Goal: Task Accomplishment & Management: Complete application form

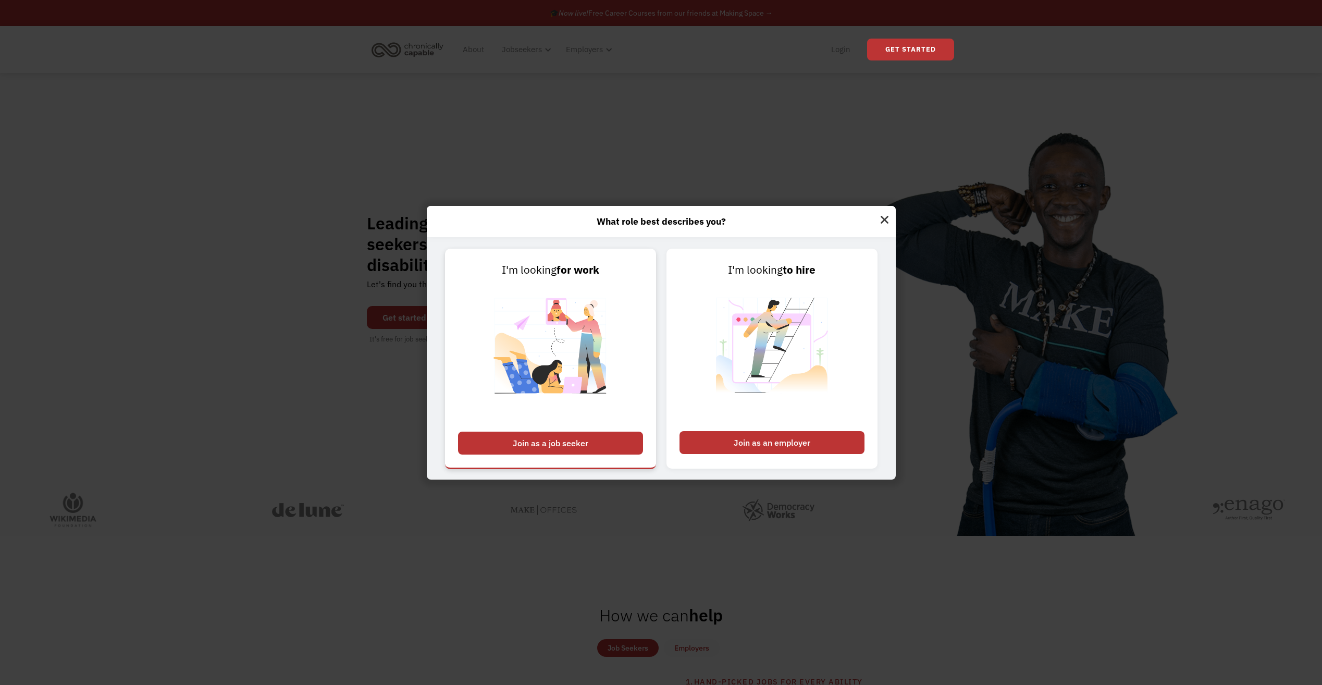
click at [589, 299] on img at bounding box center [551, 352] width 130 height 148
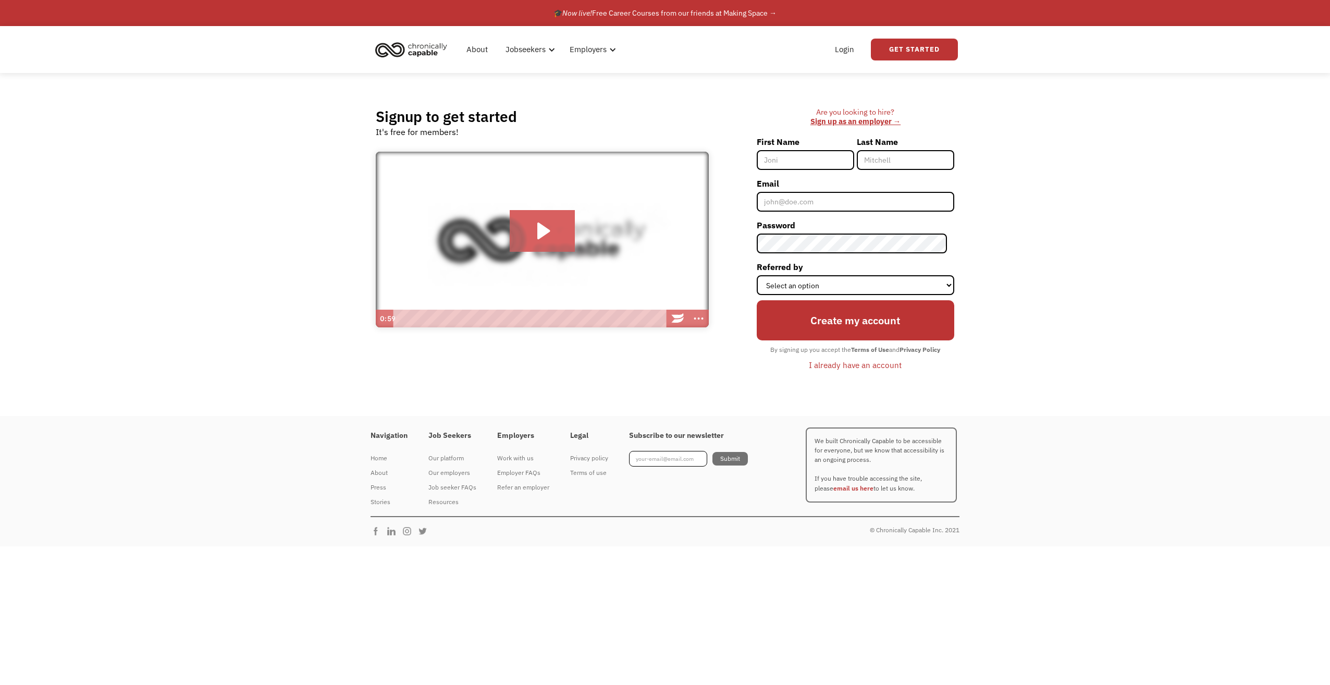
click at [817, 163] on input "First Name" at bounding box center [805, 160] width 97 height 20
type input "Julia"
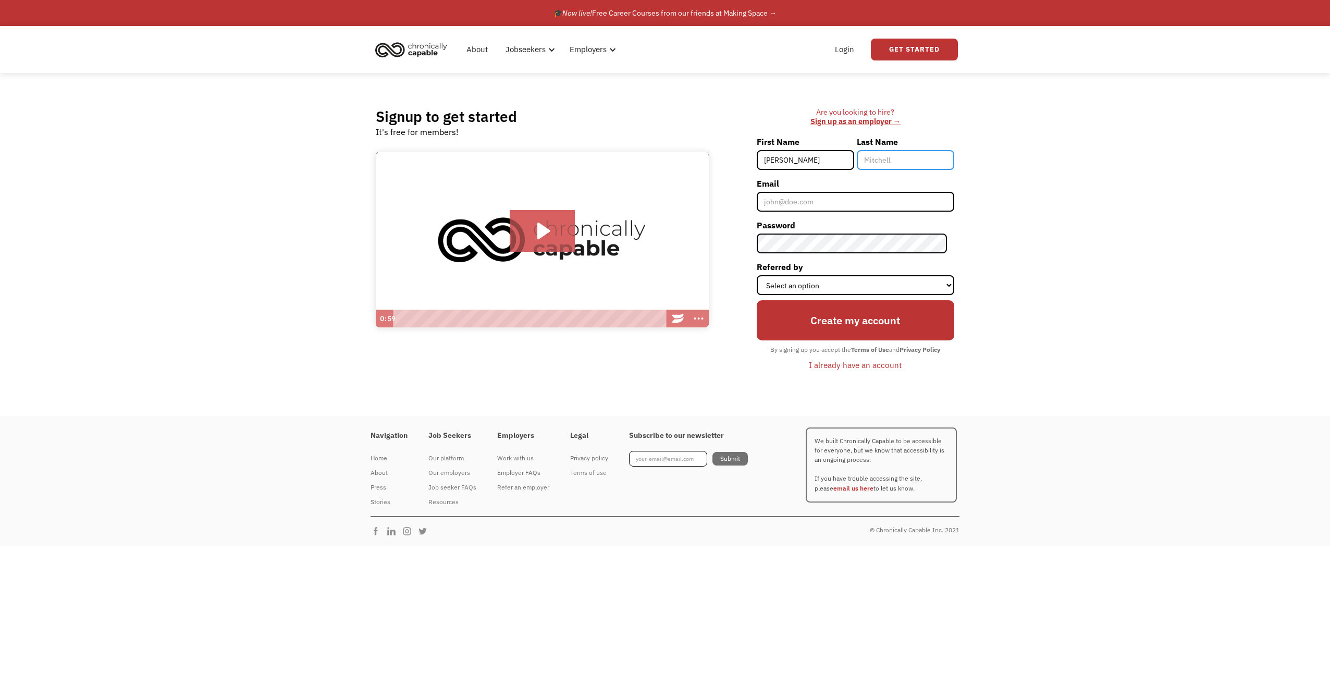
type input "Hendrix"
type input "jfh0176@gmail.com"
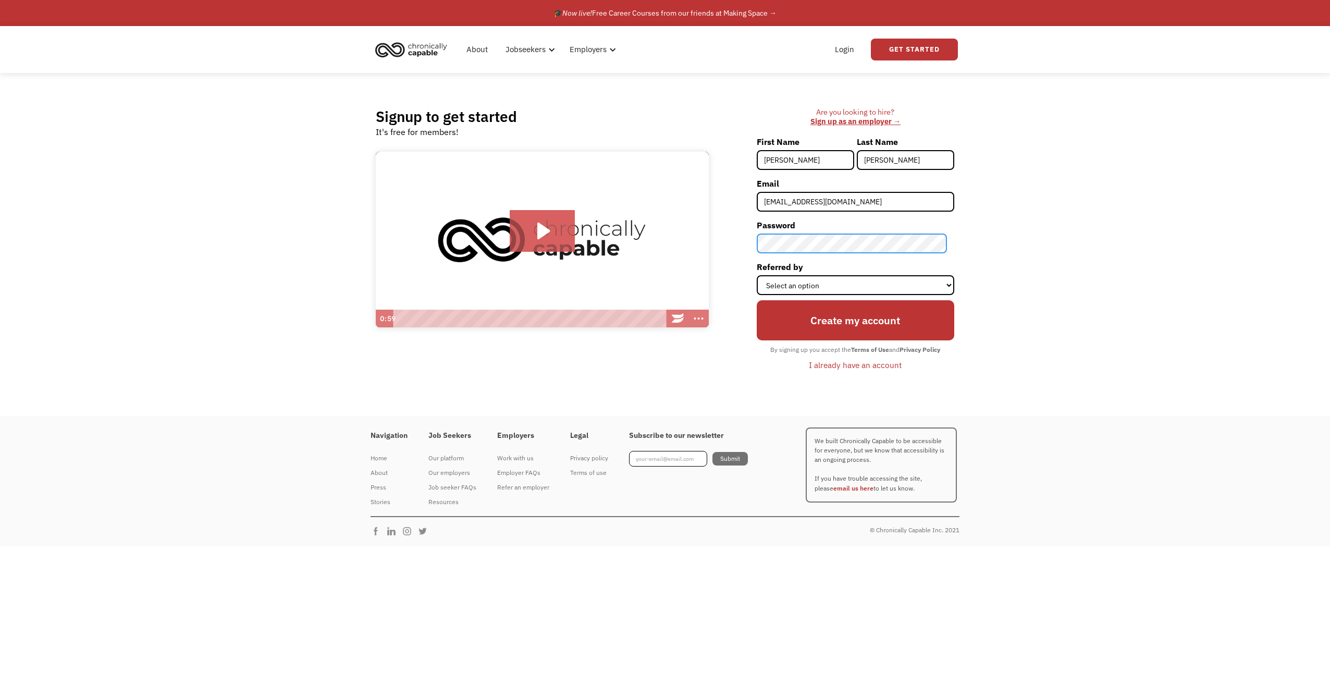
click at [757, 300] on input "Create my account" at bounding box center [856, 320] width 198 height 40
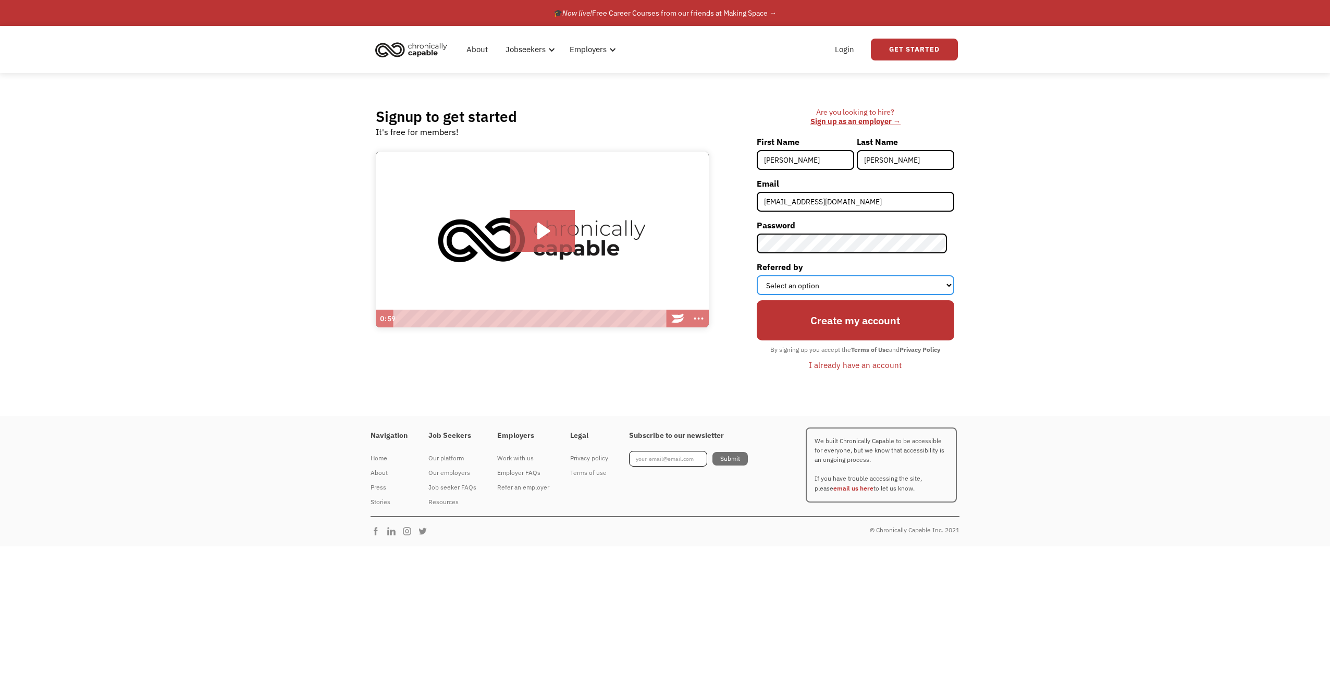
click at [897, 291] on select "Select an option Instagram Facebook Twitter Search Engine News Article Word of …" at bounding box center [856, 285] width 198 height 20
select select "Search Engine"
click at [764, 275] on select "Select an option Instagram Facebook Twitter Search Engine News Article Word of …" at bounding box center [856, 285] width 198 height 20
click at [865, 314] on input "Create my account" at bounding box center [856, 320] width 198 height 40
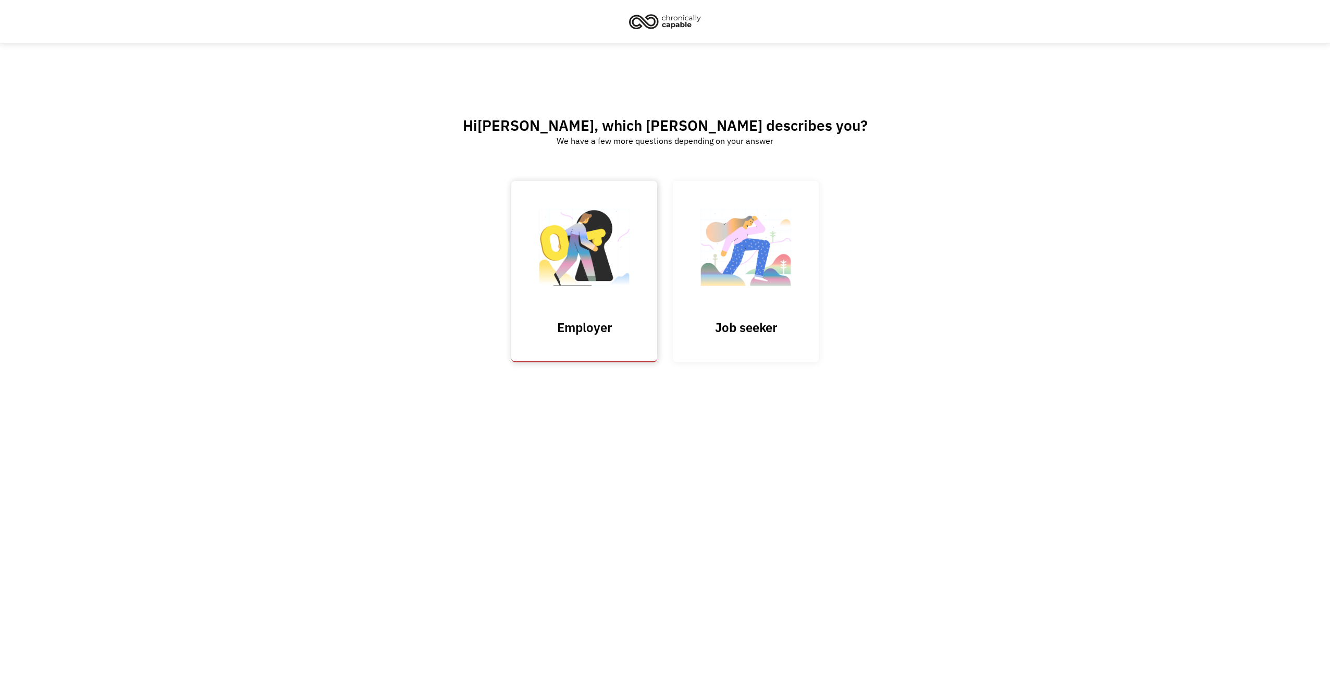
click at [549, 258] on input "Submit" at bounding box center [584, 271] width 146 height 181
type input "Please wait..."
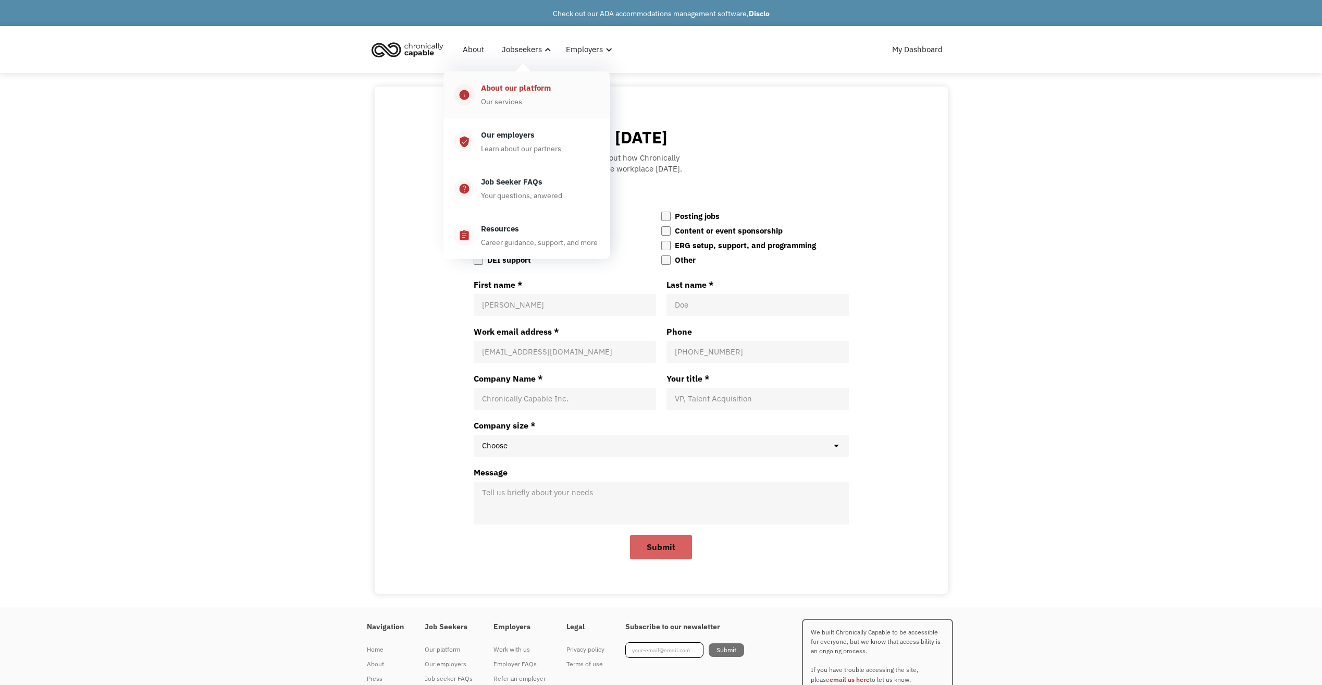
click at [522, 99] on div "About our platform Our services" at bounding box center [537, 95] width 125 height 26
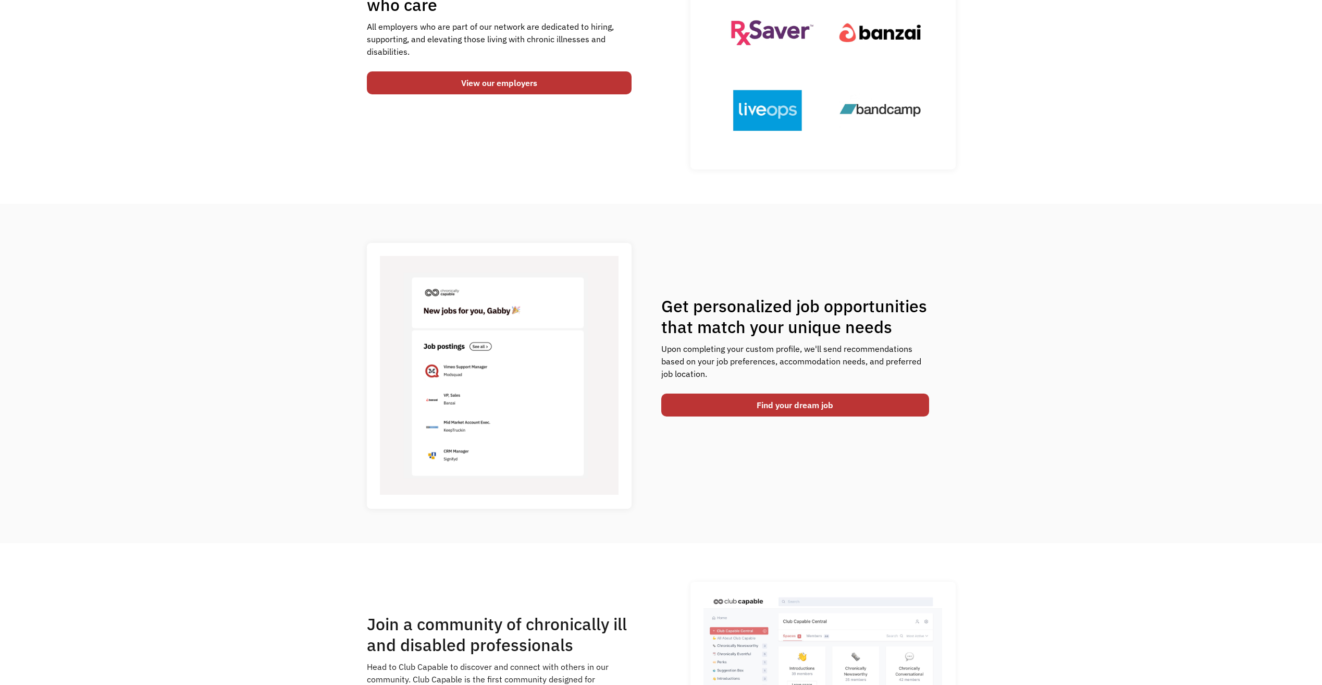
scroll to position [104, 0]
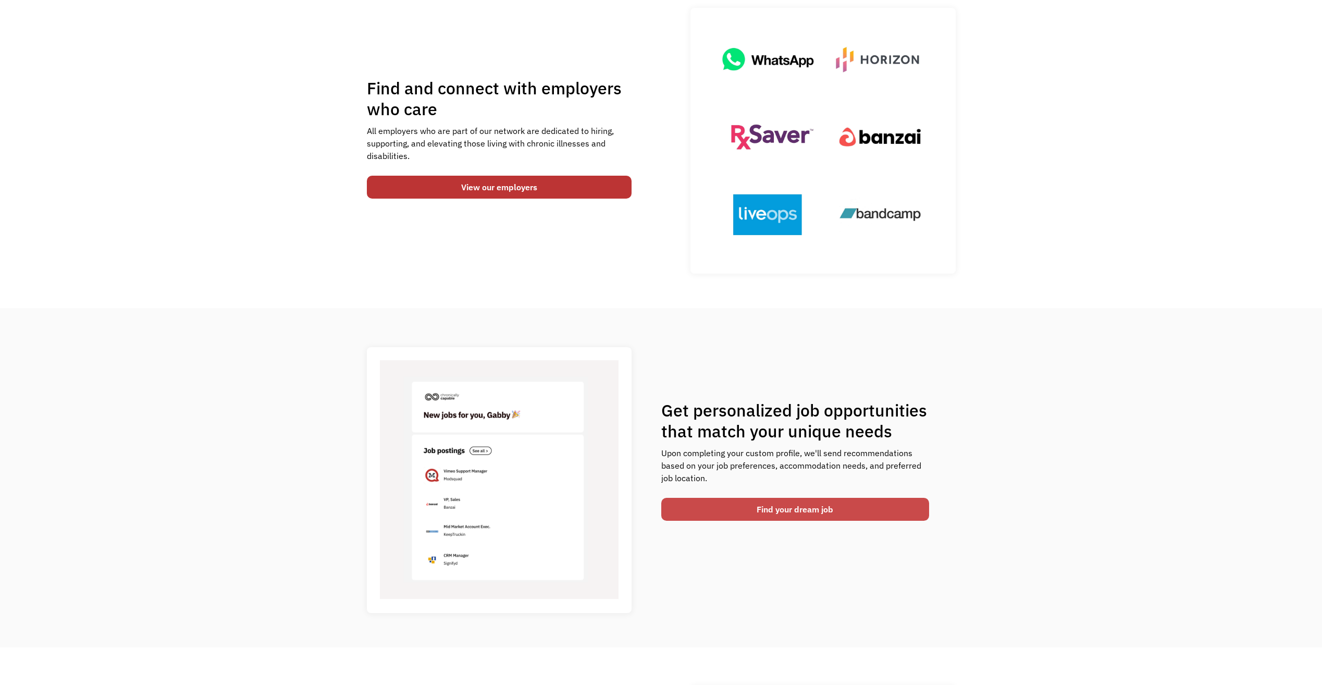
click at [757, 507] on link "Find your dream job" at bounding box center [795, 509] width 268 height 23
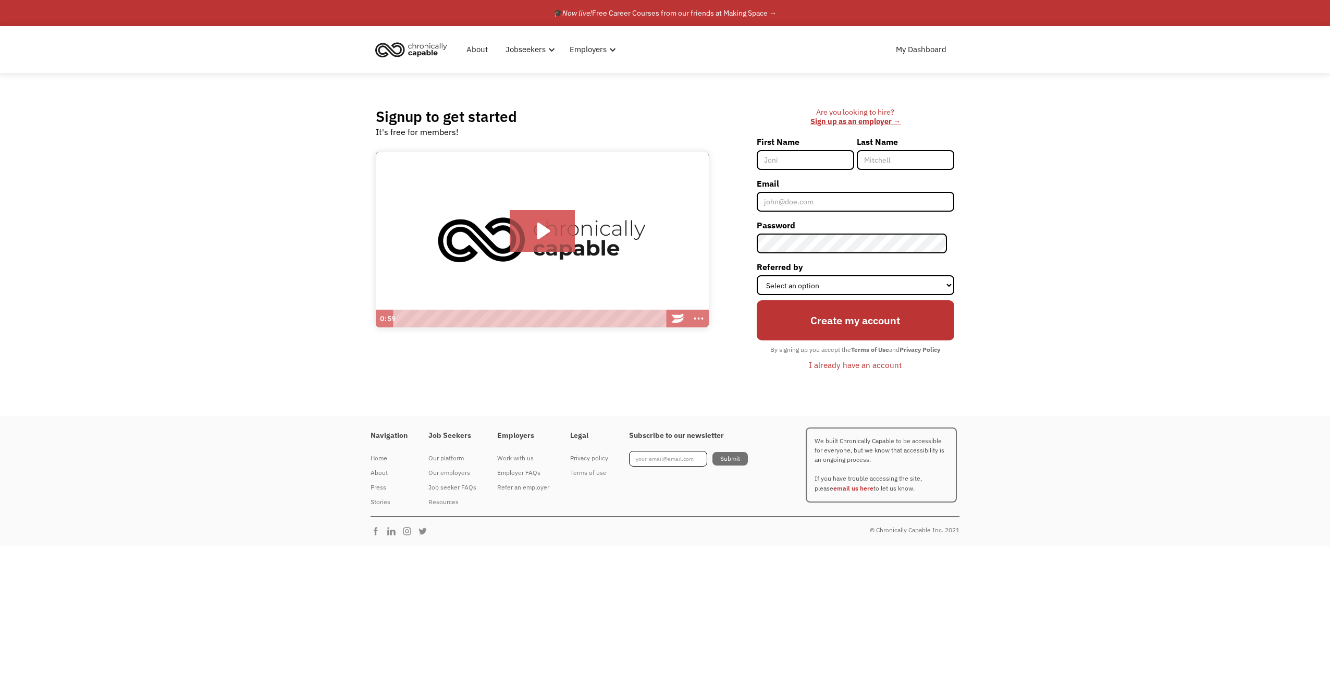
click at [857, 368] on div "I already have an account" at bounding box center [855, 365] width 93 height 13
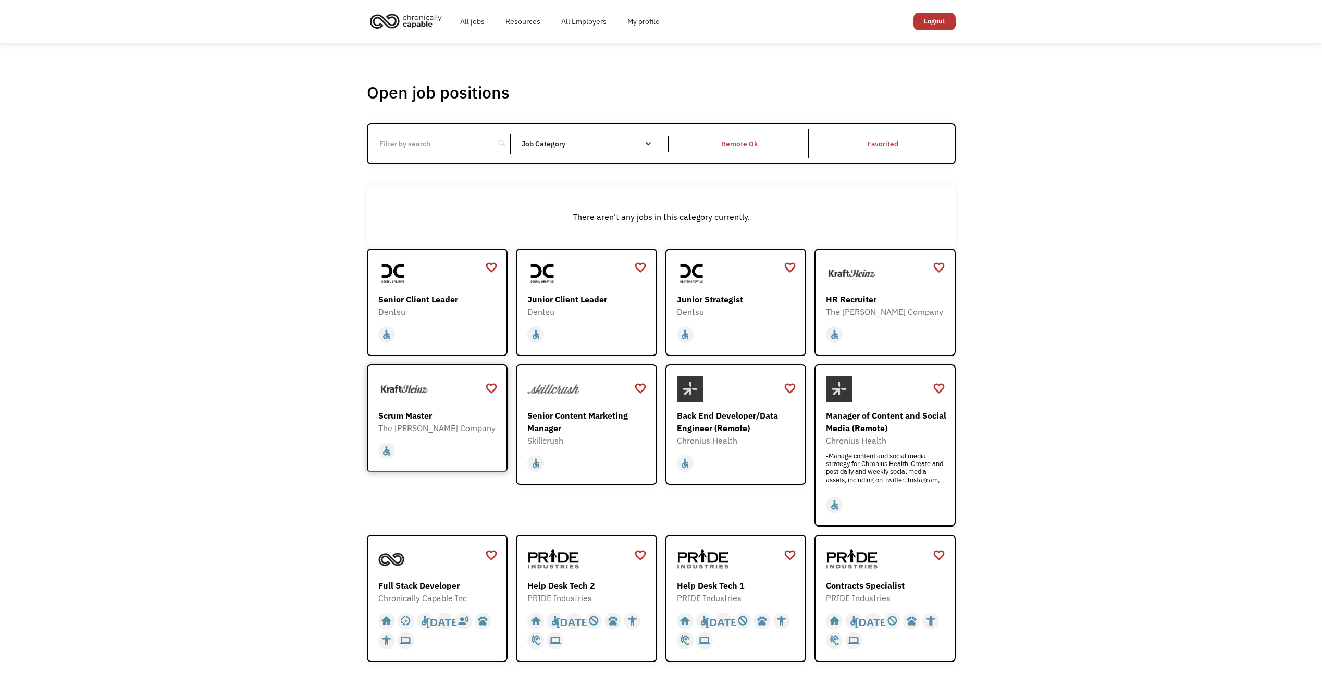
click at [447, 410] on div "Scrum Master" at bounding box center [438, 415] width 121 height 13
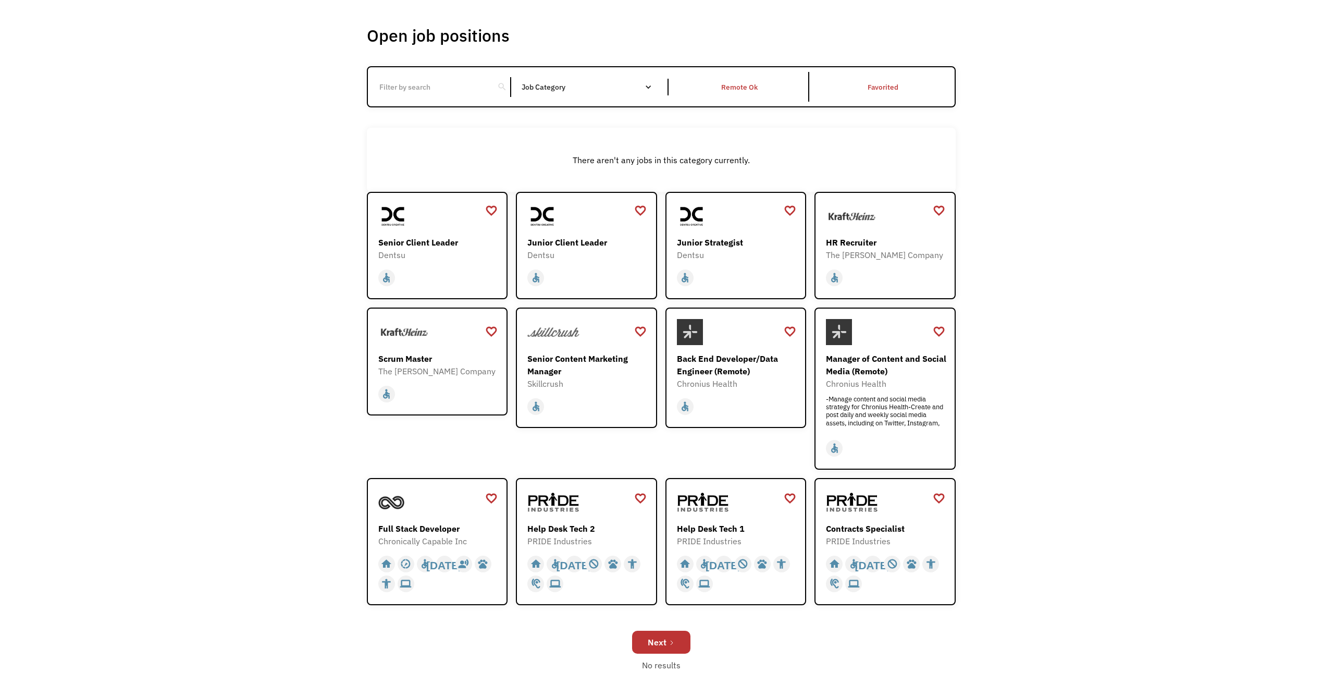
scroll to position [156, 0]
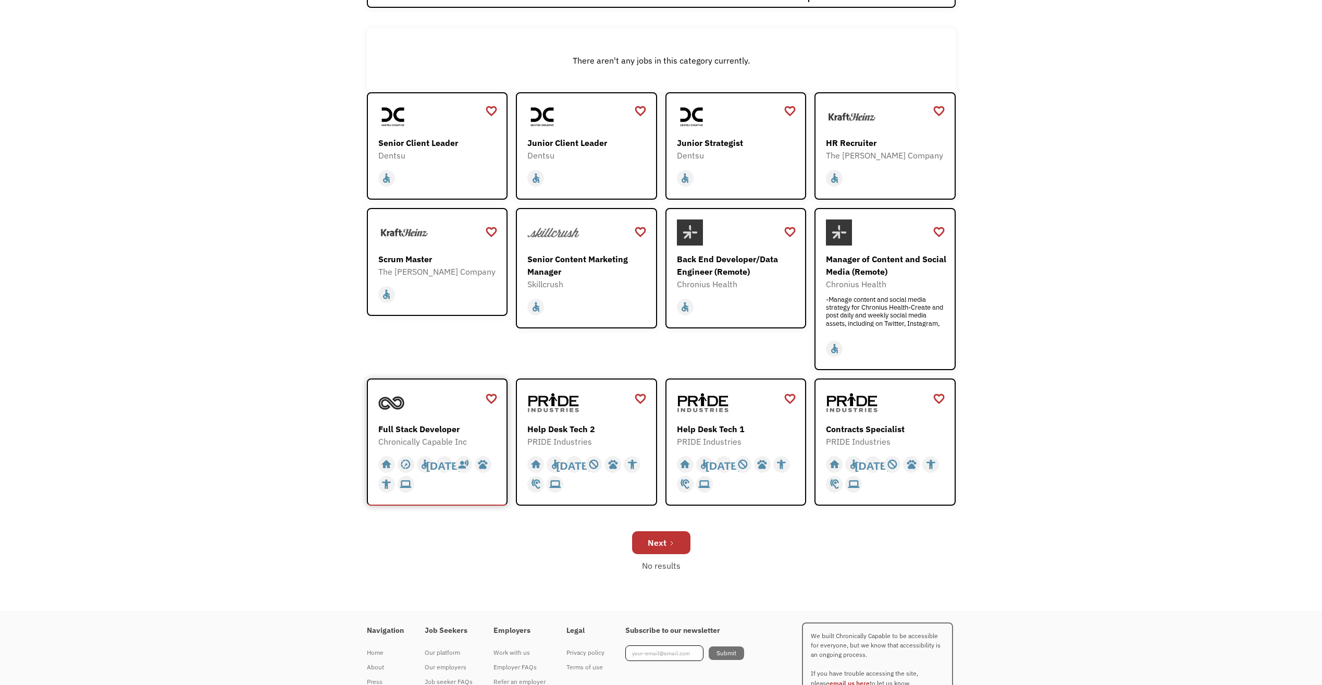
click at [446, 414] on div at bounding box center [438, 403] width 121 height 26
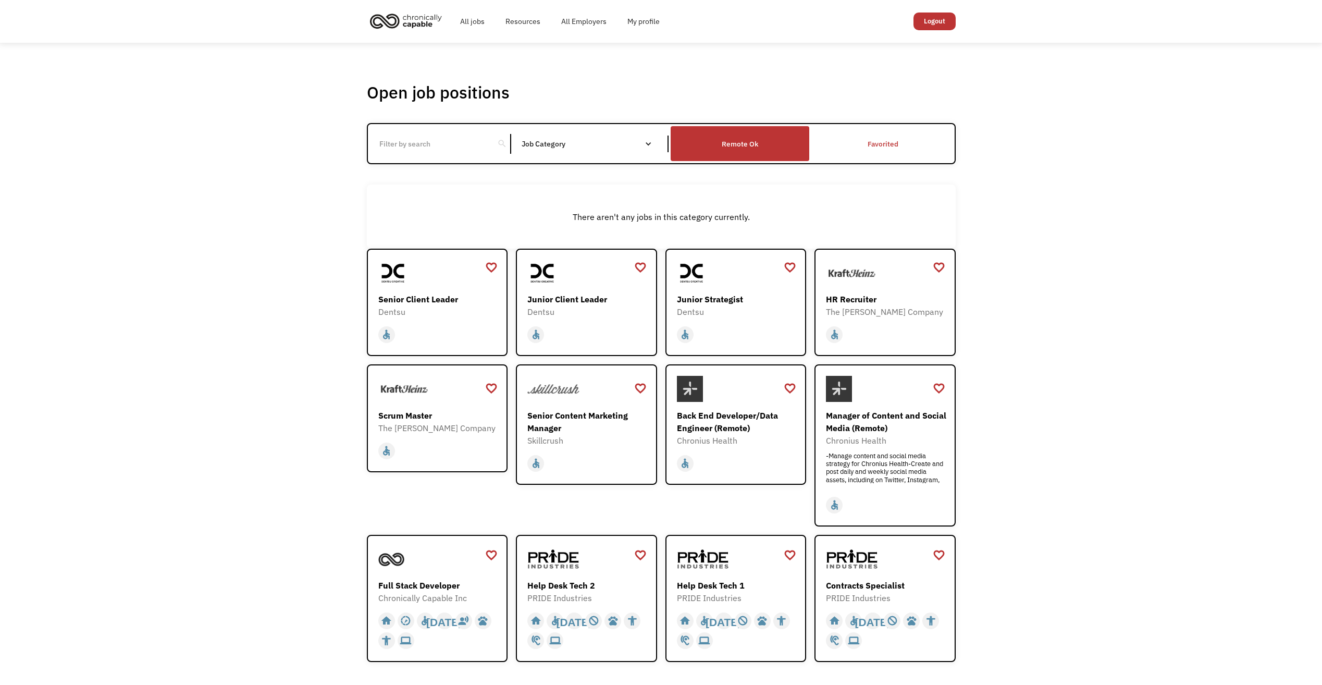
drag, startPoint x: 762, startPoint y: 144, endPoint x: 753, endPoint y: 143, distance: 8.9
click at [762, 144] on div "Remote Ok" at bounding box center [740, 144] width 139 height 30
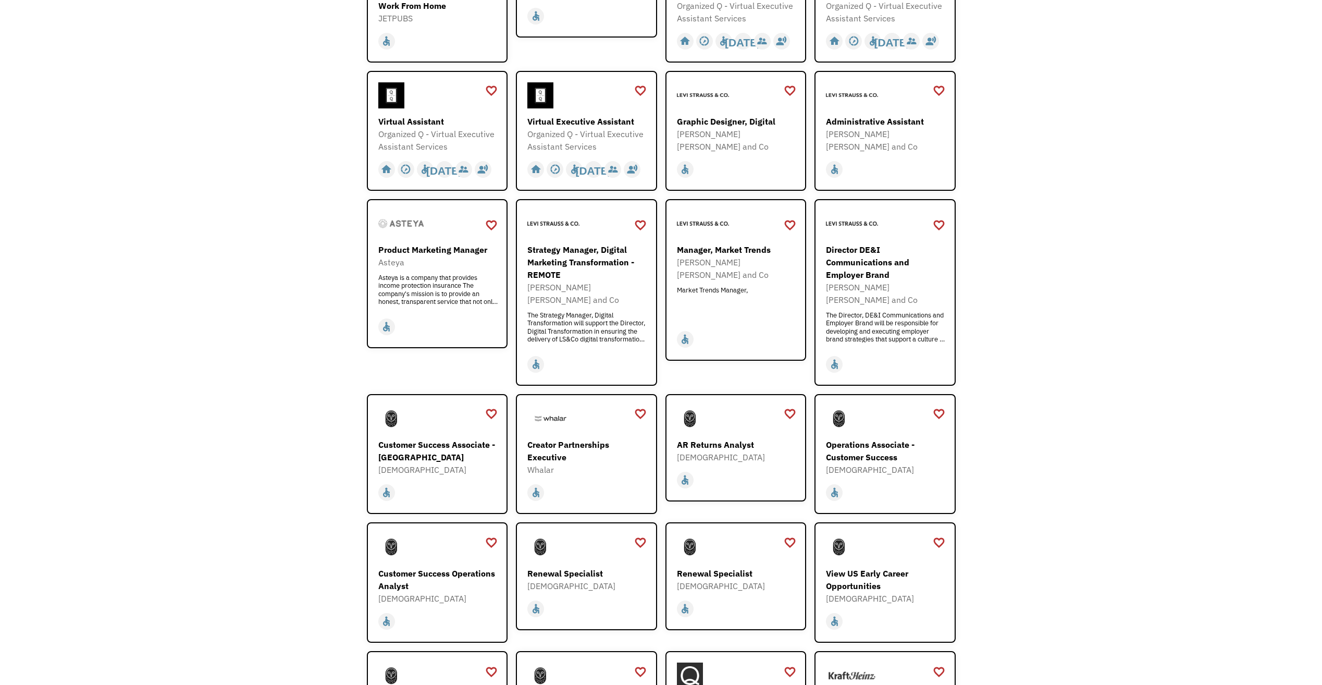
scroll to position [465, 0]
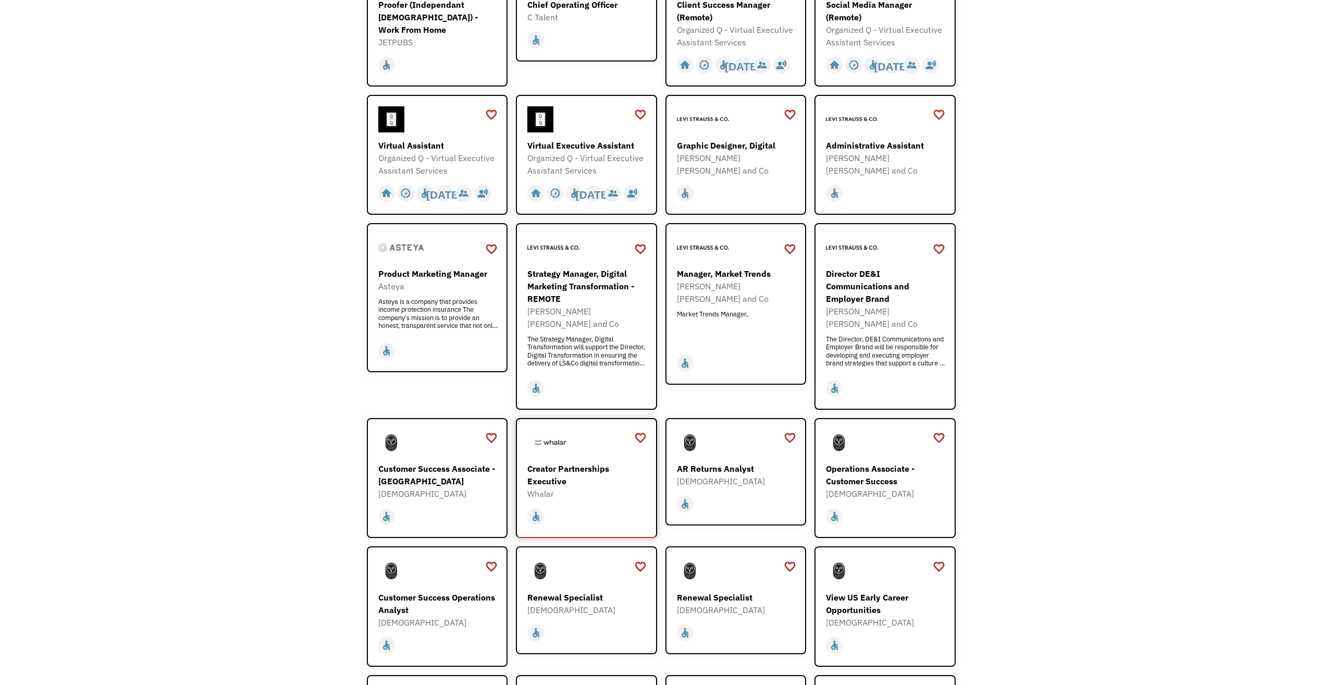
click at [609, 462] on div "Creator Partnerships Executive" at bounding box center [587, 474] width 121 height 25
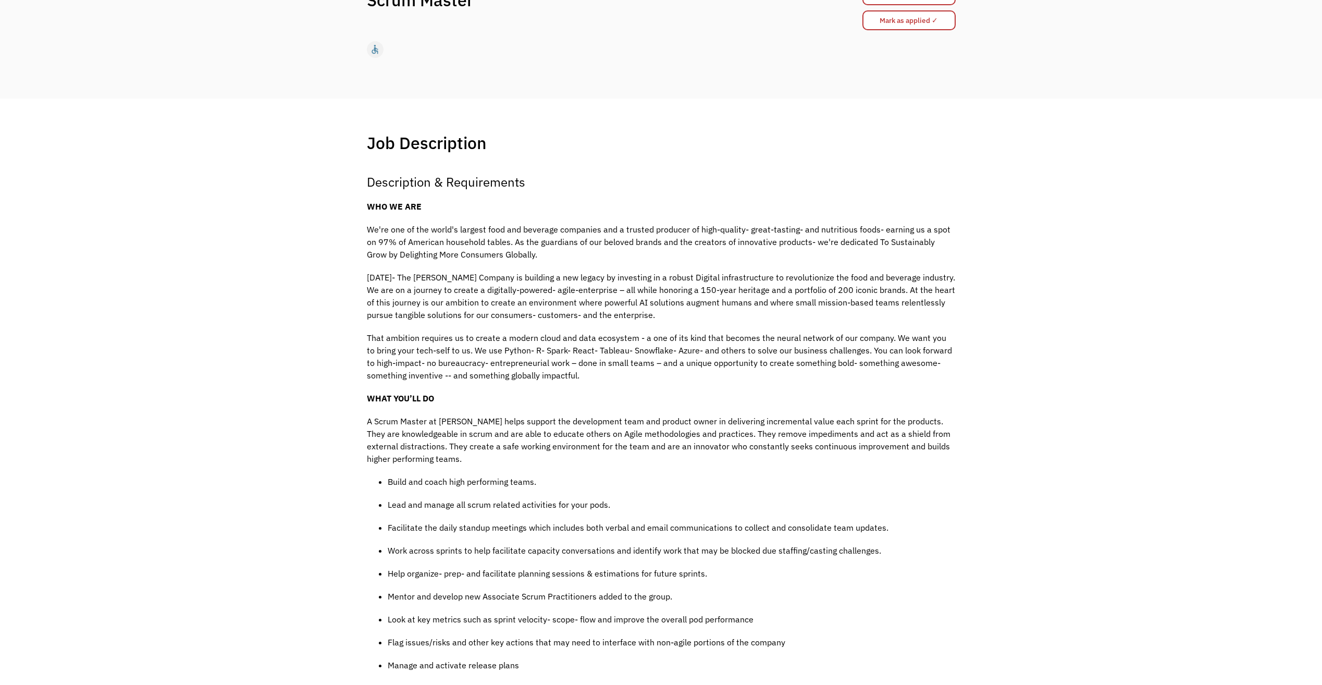
scroll to position [156, 0]
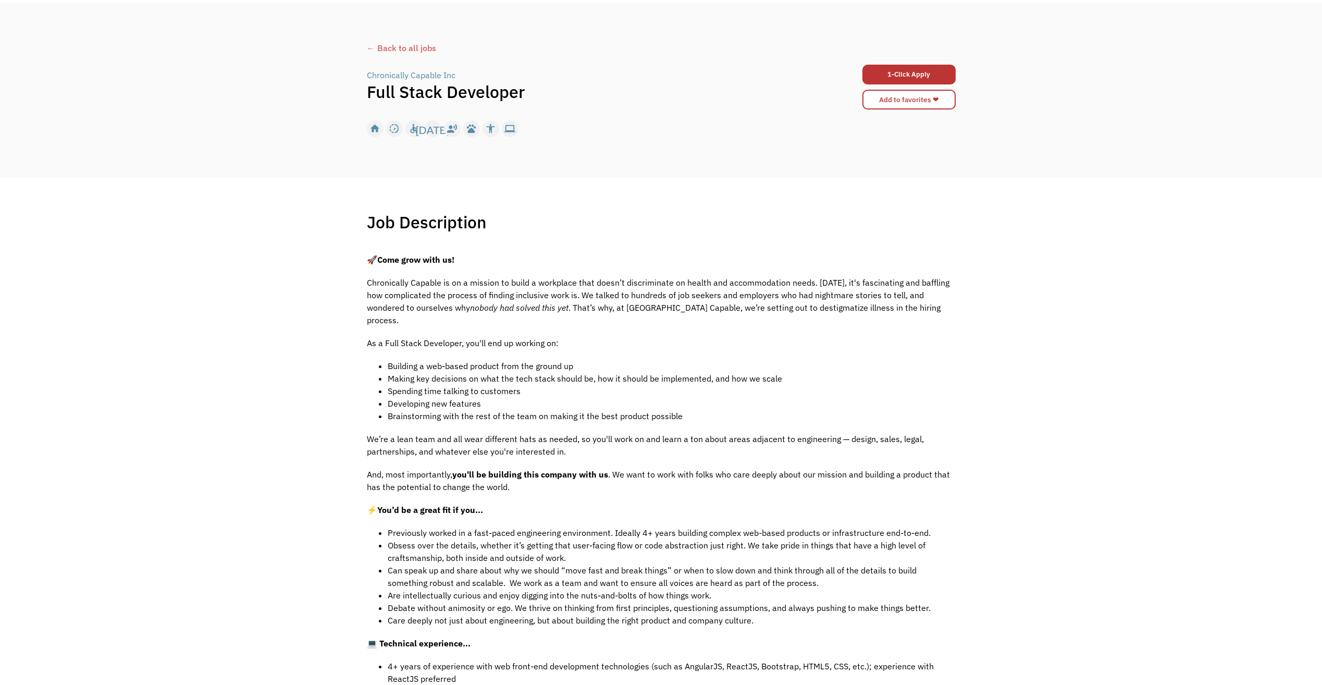
scroll to position [104, 0]
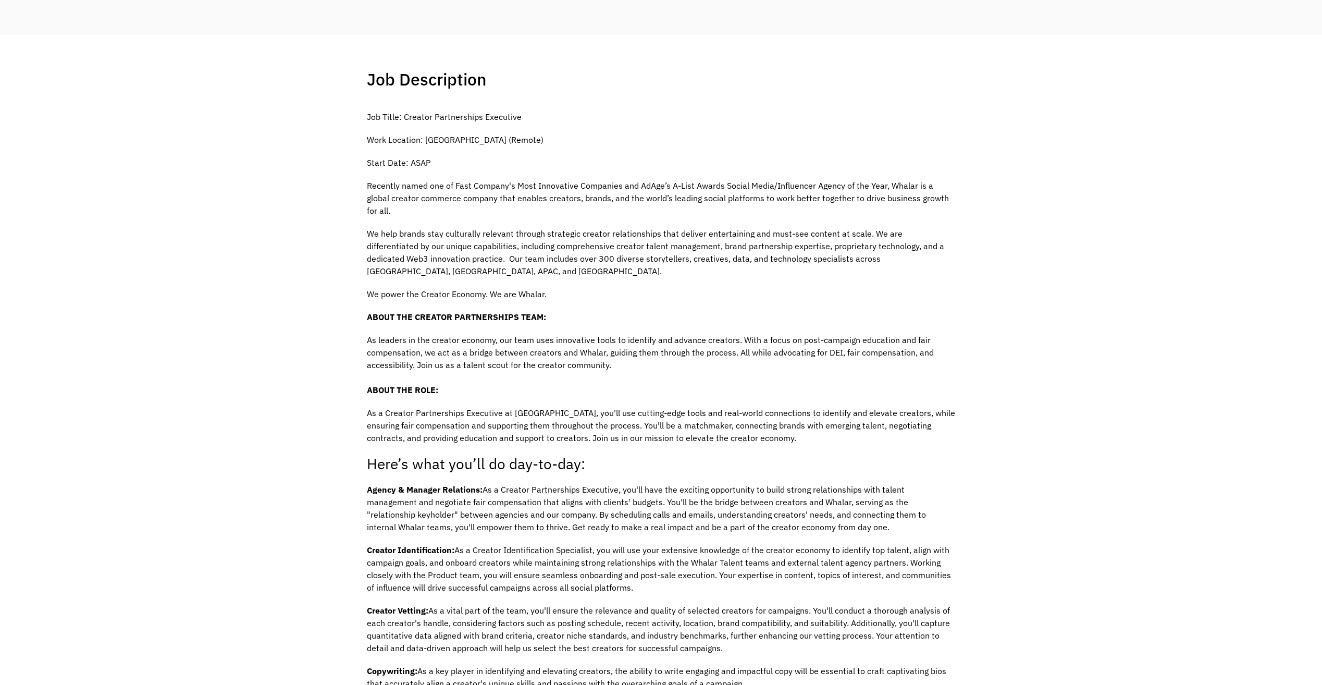
scroll to position [208, 0]
